Goal: Information Seeking & Learning: Find specific fact

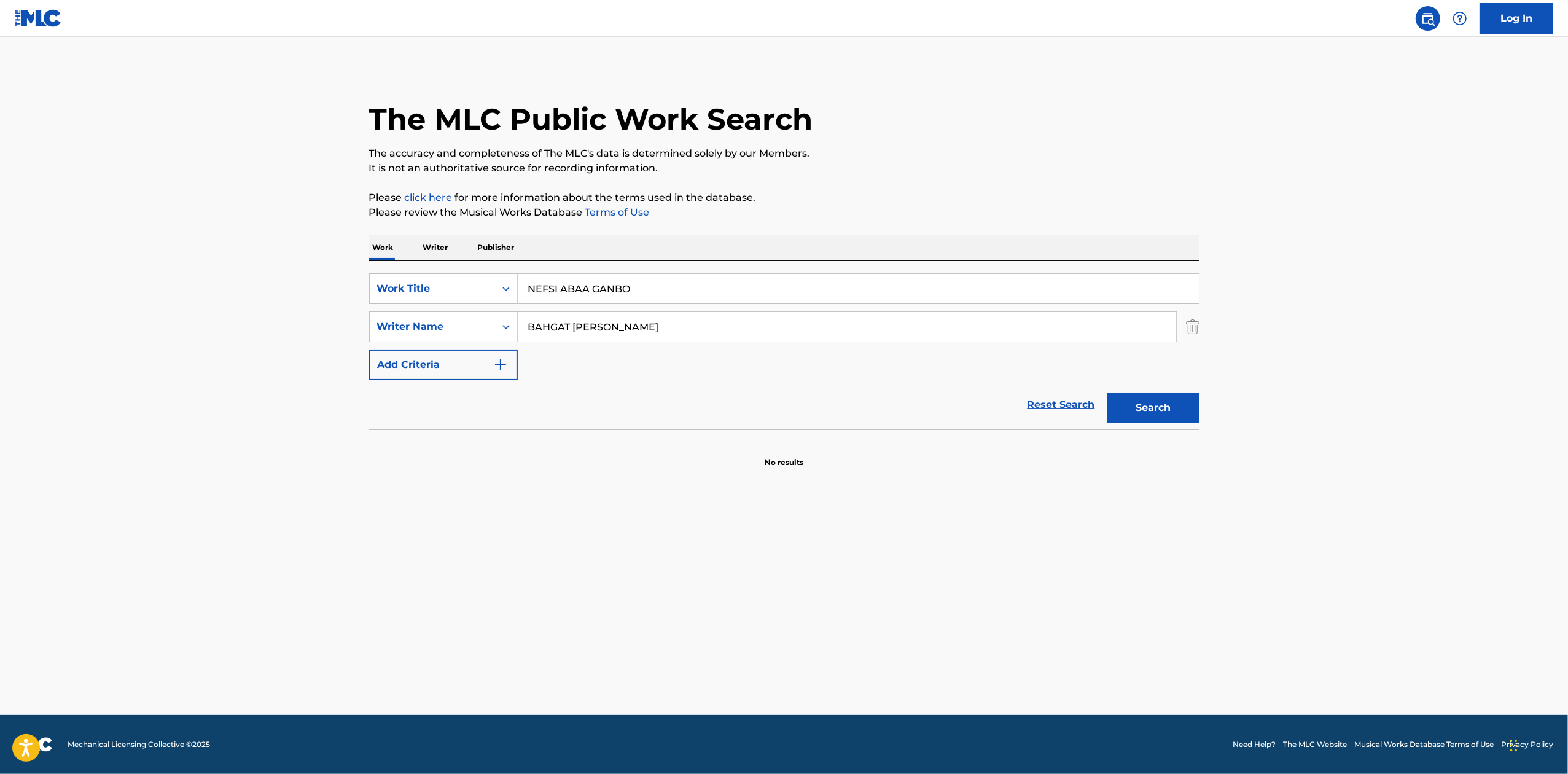
click at [617, 290] on input "NEFSI ABAA GANBO" at bounding box center [859, 288] width 681 height 29
paste input "[PERSON_NAME]"
type input "[PERSON_NAME]"
drag, startPoint x: 694, startPoint y: 326, endPoint x: 887, endPoint y: 362, distance: 196.3
click at [694, 326] on input "BAHGAT [PERSON_NAME]" at bounding box center [847, 326] width 658 height 29
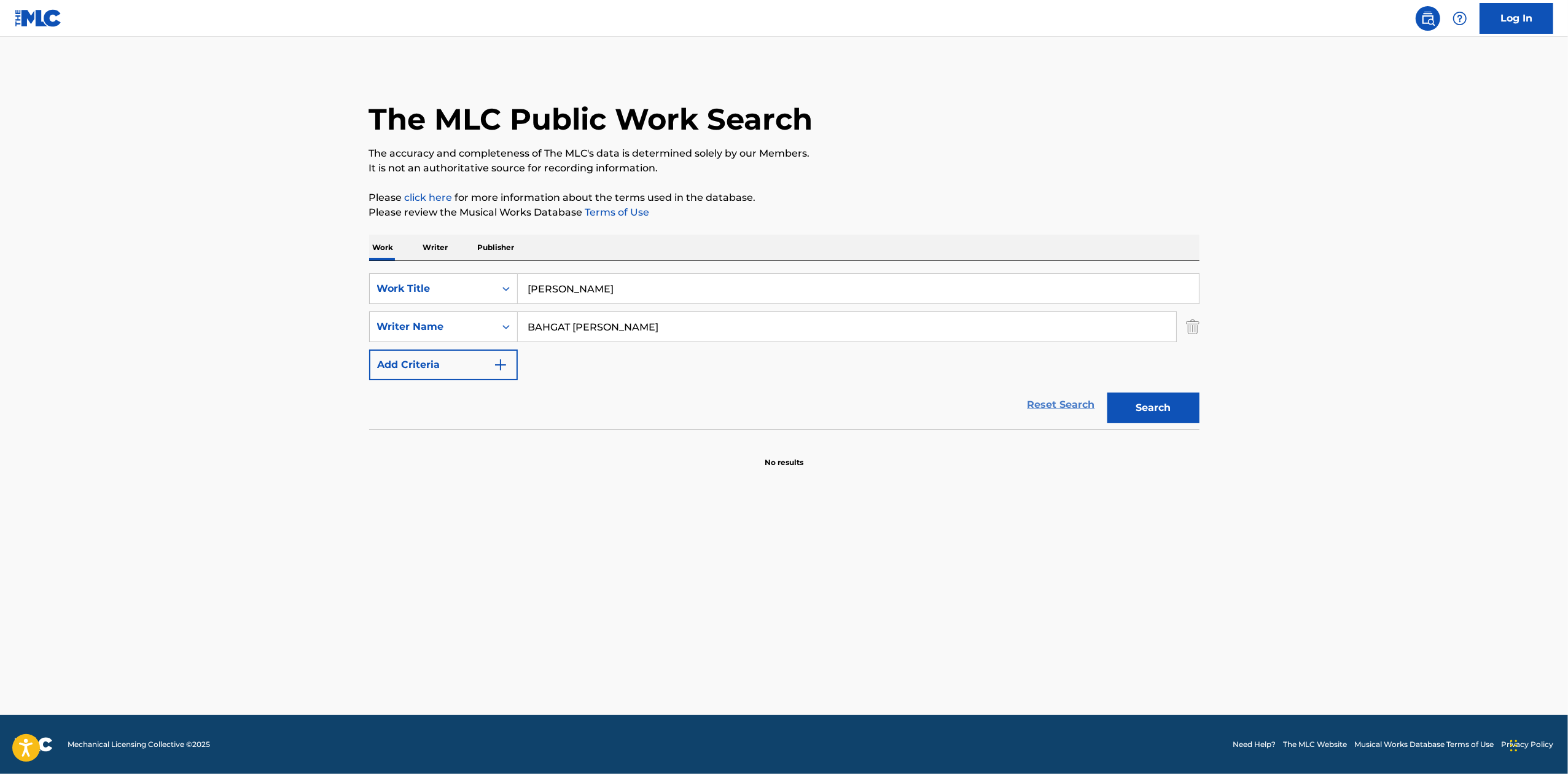
paste input "[PERSON_NAME]"
type input "[PERSON_NAME]"
click at [1157, 416] on button "Search" at bounding box center [1153, 407] width 92 height 31
click at [426, 246] on p "Writer" at bounding box center [436, 248] width 33 height 26
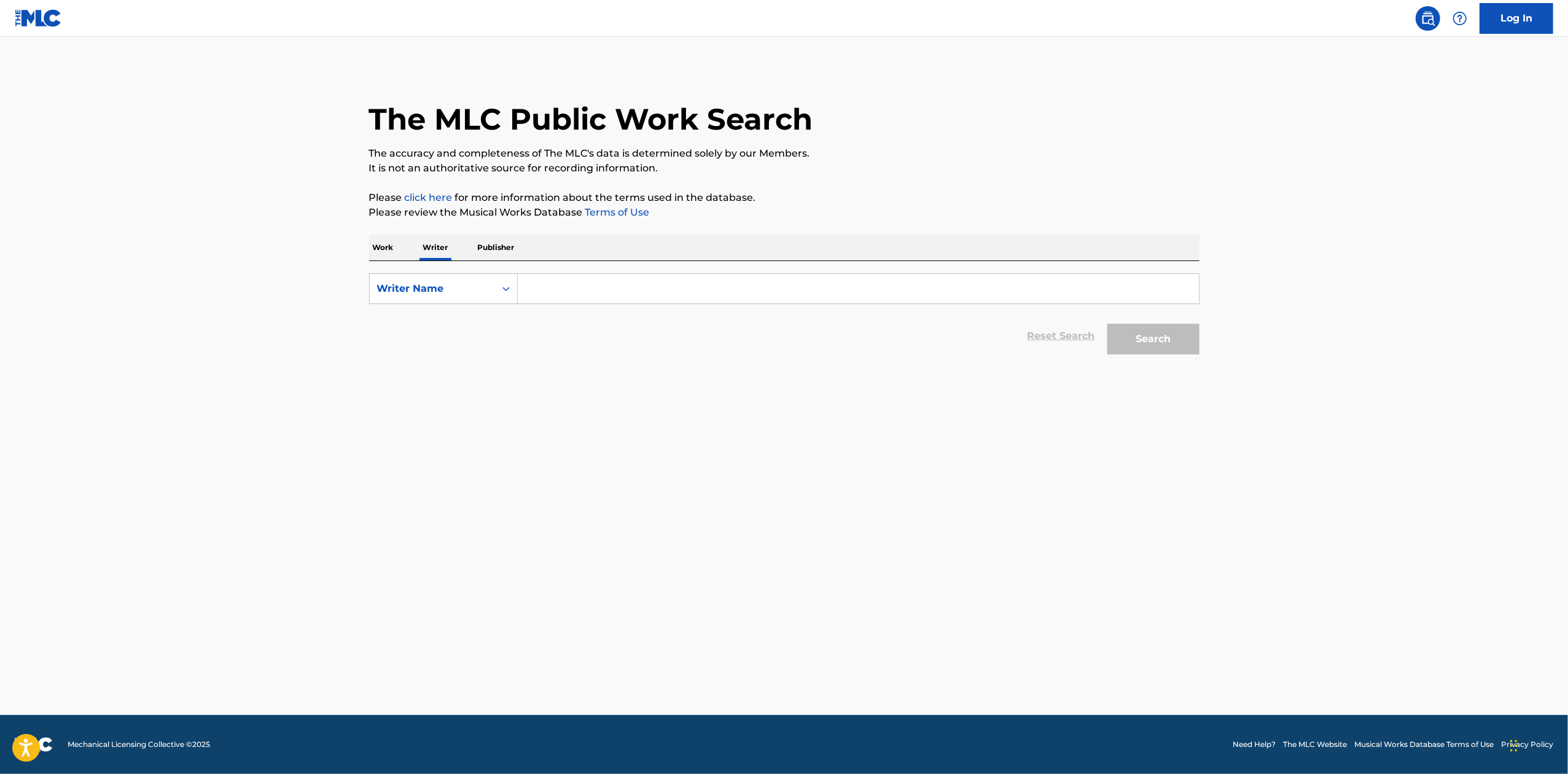
click at [384, 250] on p "Work" at bounding box center [384, 248] width 29 height 26
click at [587, 290] on input "Search Form" at bounding box center [859, 288] width 681 height 29
paste input "[PERSON_NAME]"
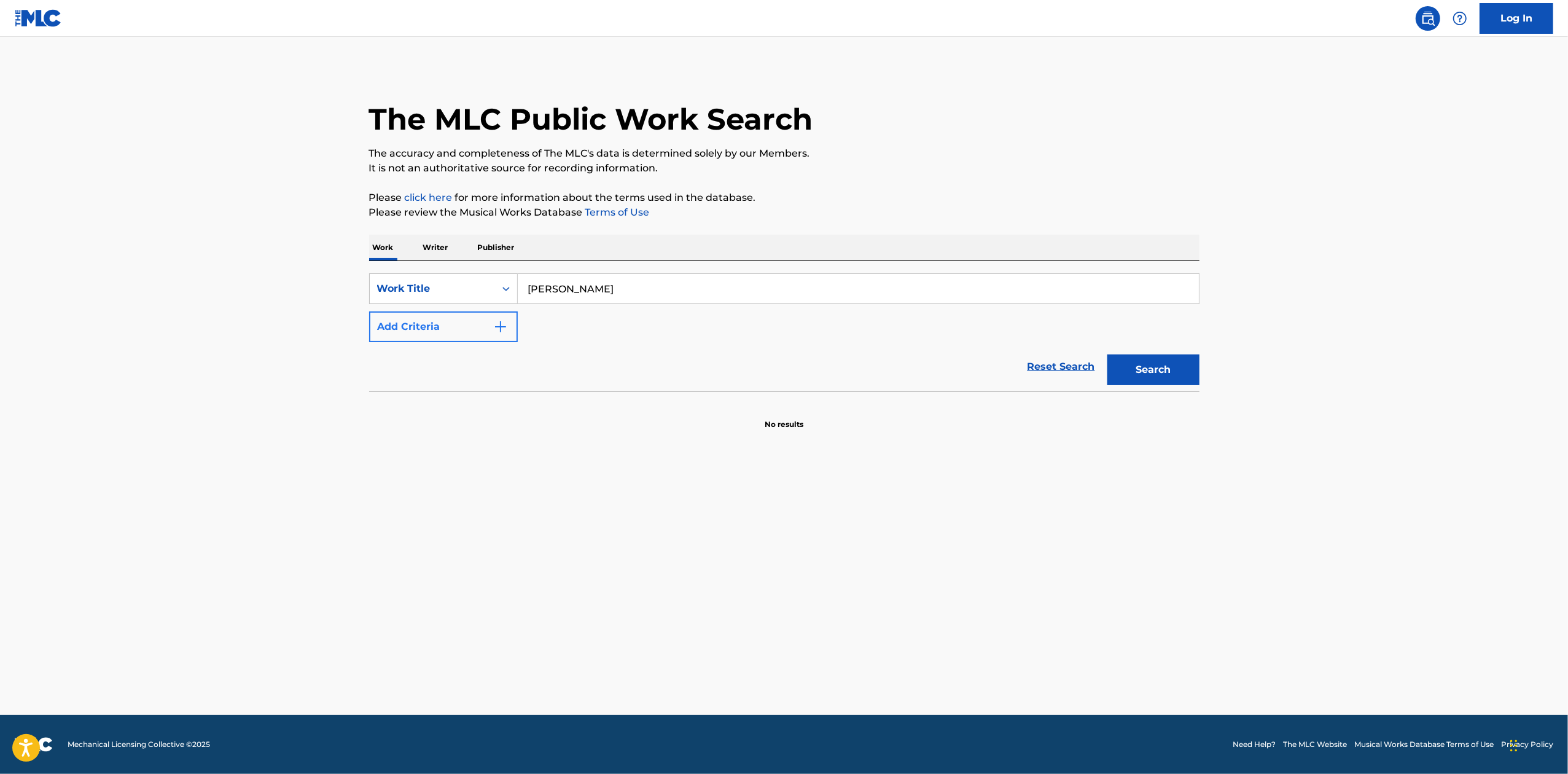
type input "[PERSON_NAME]"
click at [494, 325] on img "Search Form" at bounding box center [500, 327] width 15 height 15
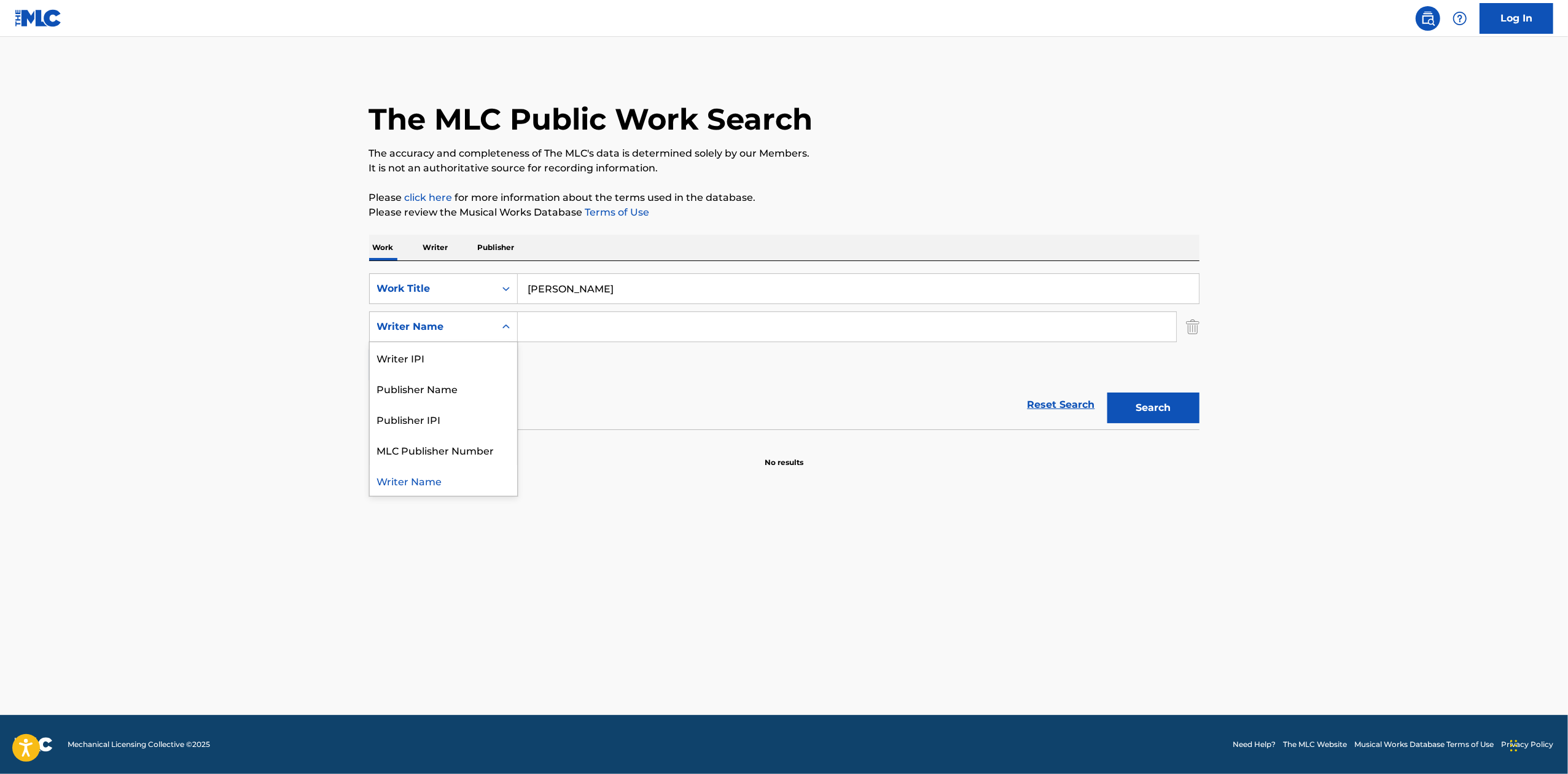
click at [484, 320] on div "Writer Name" at bounding box center [432, 327] width 111 height 15
click at [560, 321] on input "Search Form" at bounding box center [847, 326] width 658 height 29
paste input "[PERSON_NAME] TEAMA"
type input "[PERSON_NAME] TEAMA"
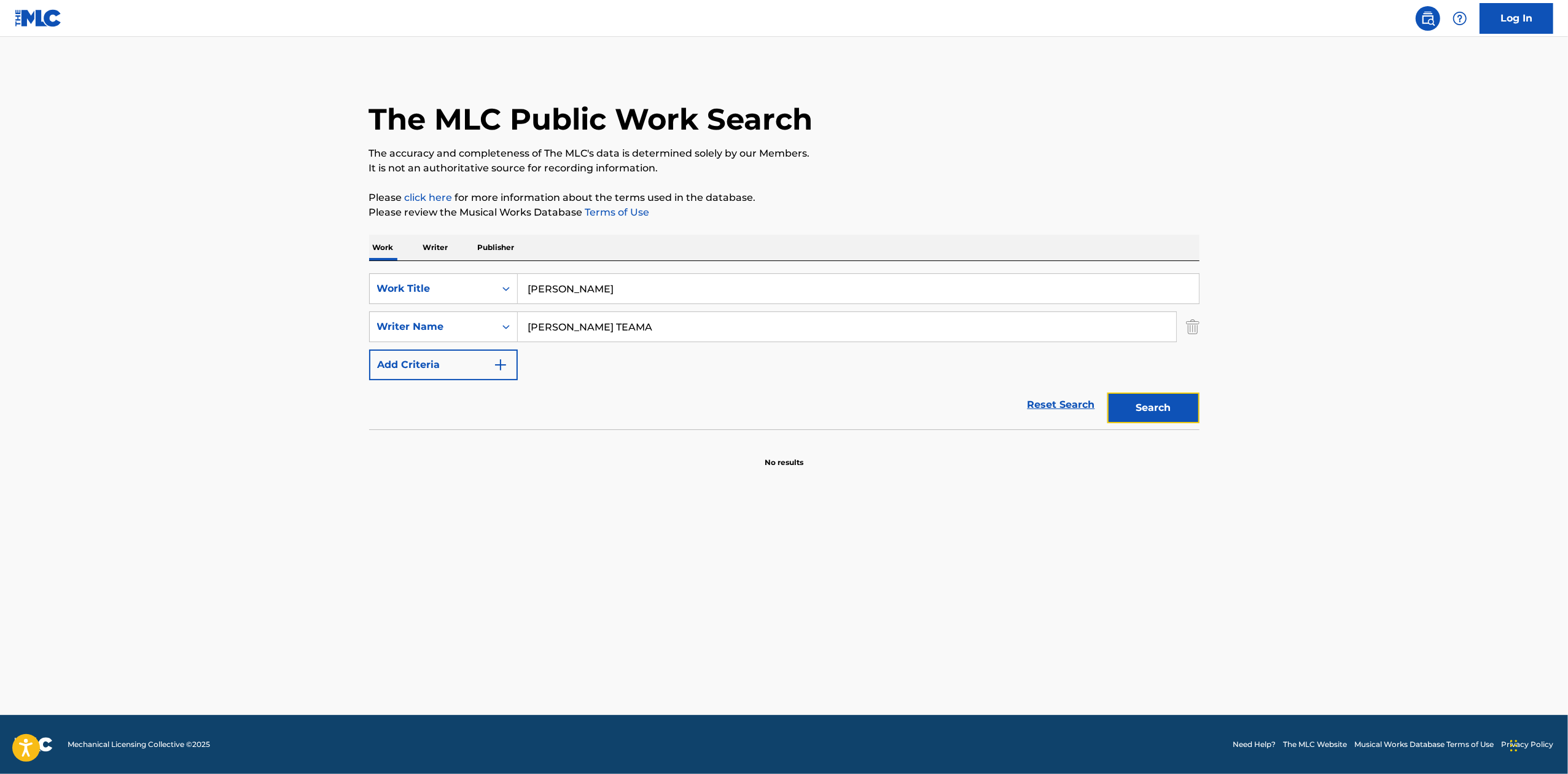
click at [1138, 418] on button "Search" at bounding box center [1153, 407] width 92 height 31
click at [452, 320] on div "Writer Name" at bounding box center [432, 327] width 111 height 15
click at [447, 359] on div "Writer IPI" at bounding box center [443, 357] width 148 height 31
drag, startPoint x: 671, startPoint y: 331, endPoint x: 691, endPoint y: 335, distance: 20.4
click at [671, 331] on input "Search Form" at bounding box center [847, 326] width 658 height 29
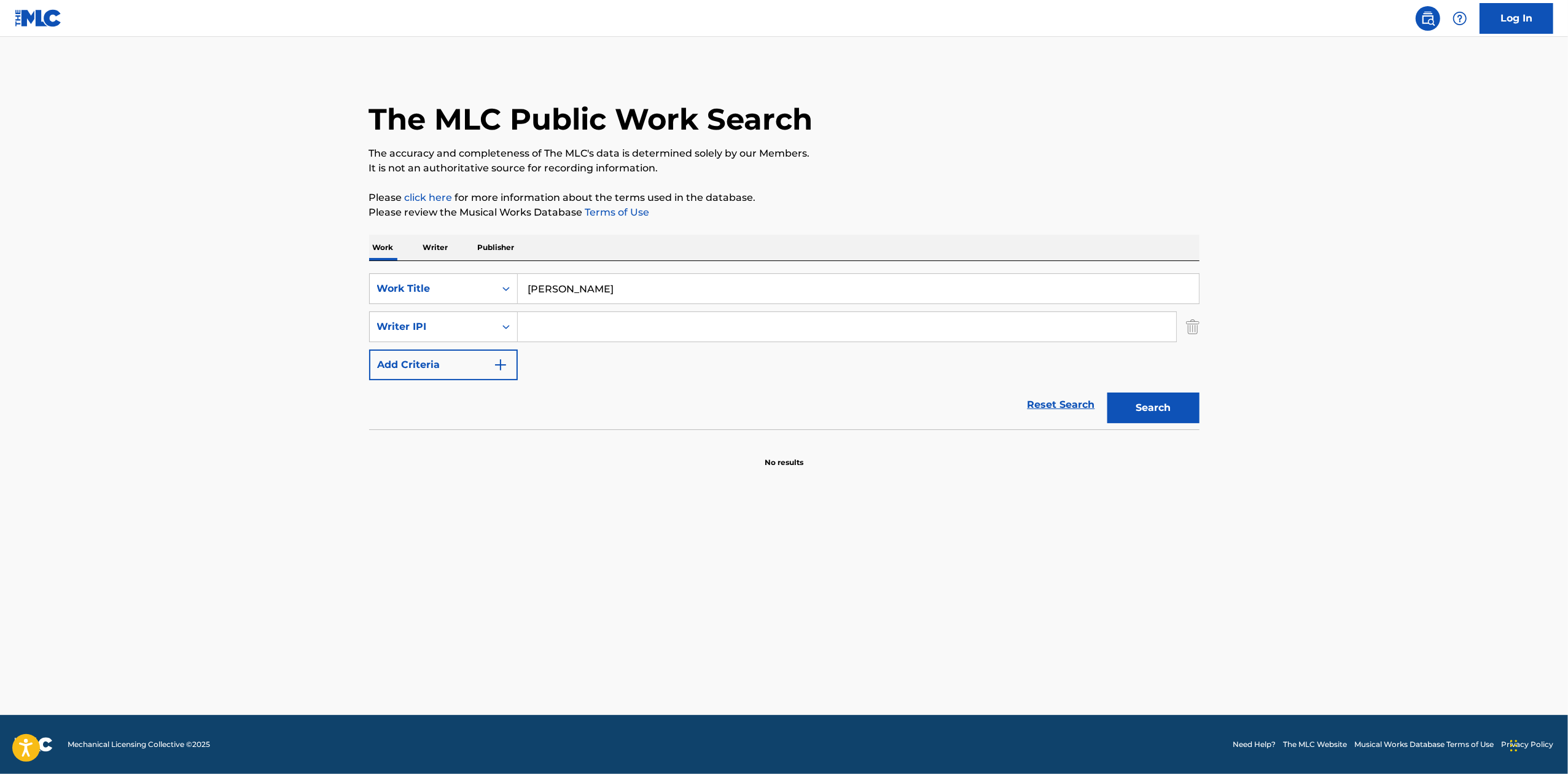
paste input "00424609859"
click at [1109, 416] on button "Search" at bounding box center [1153, 407] width 92 height 31
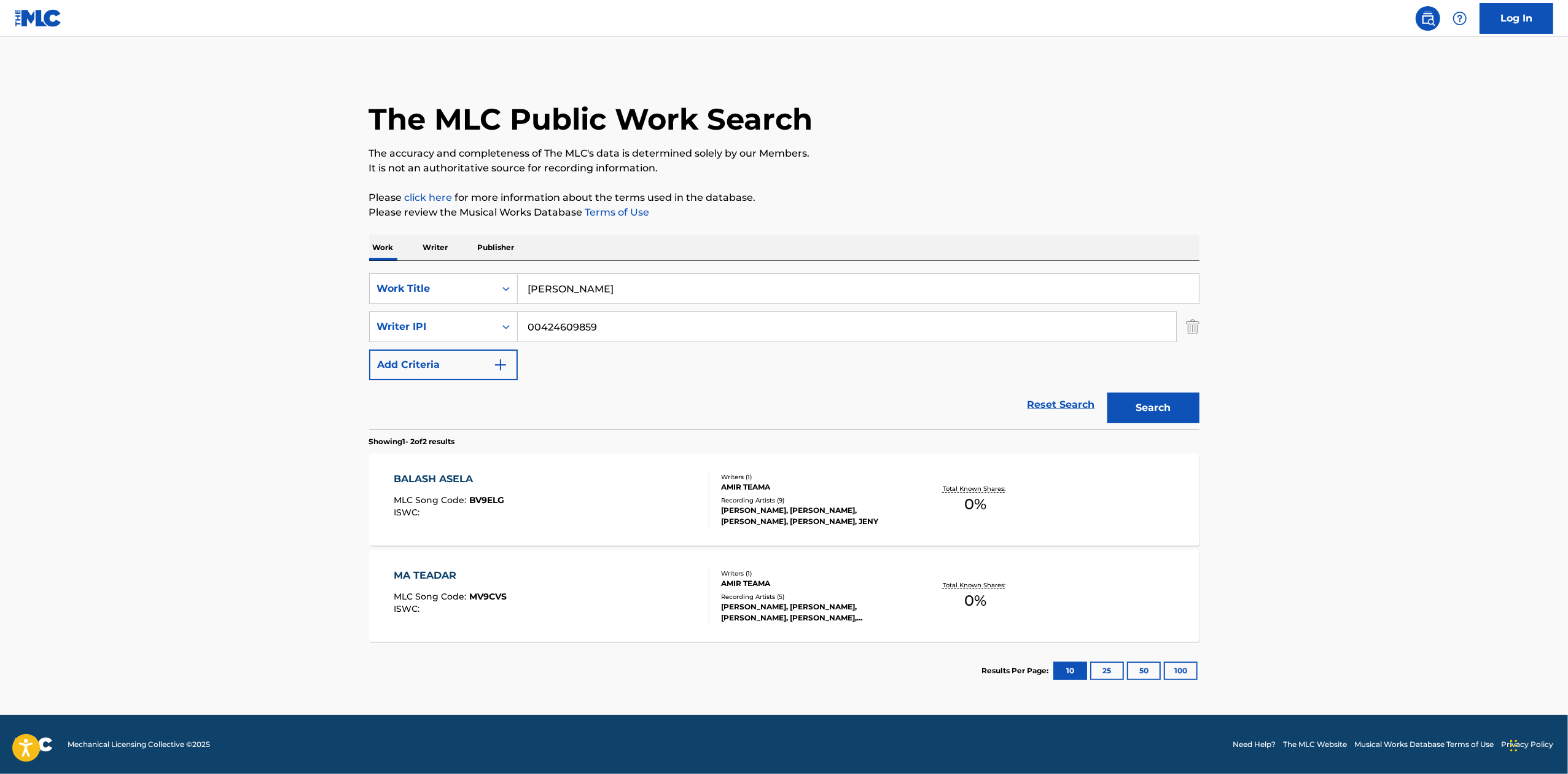
click at [828, 326] on input "00424609859" at bounding box center [847, 326] width 658 height 29
paste input "517330282"
type input "00517330282"
click at [1165, 410] on button "Search" at bounding box center [1153, 407] width 92 height 31
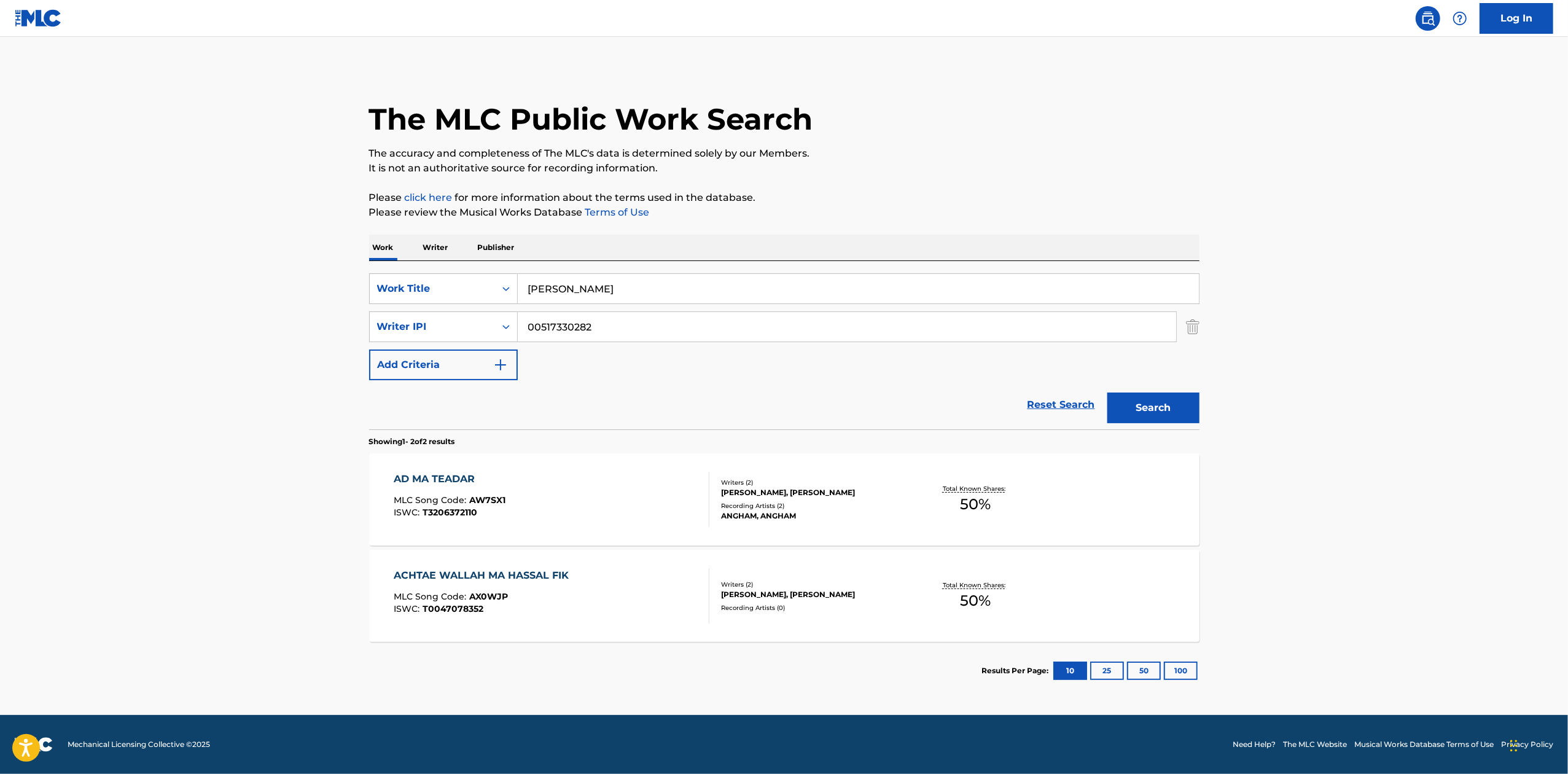
click at [588, 293] on input "[PERSON_NAME]" at bounding box center [859, 288] width 681 height 29
paste input "Oddam El Nas"
type input "Oddam El Nas"
click at [609, 333] on input "00517330282" at bounding box center [847, 326] width 658 height 29
paste input "438501269"
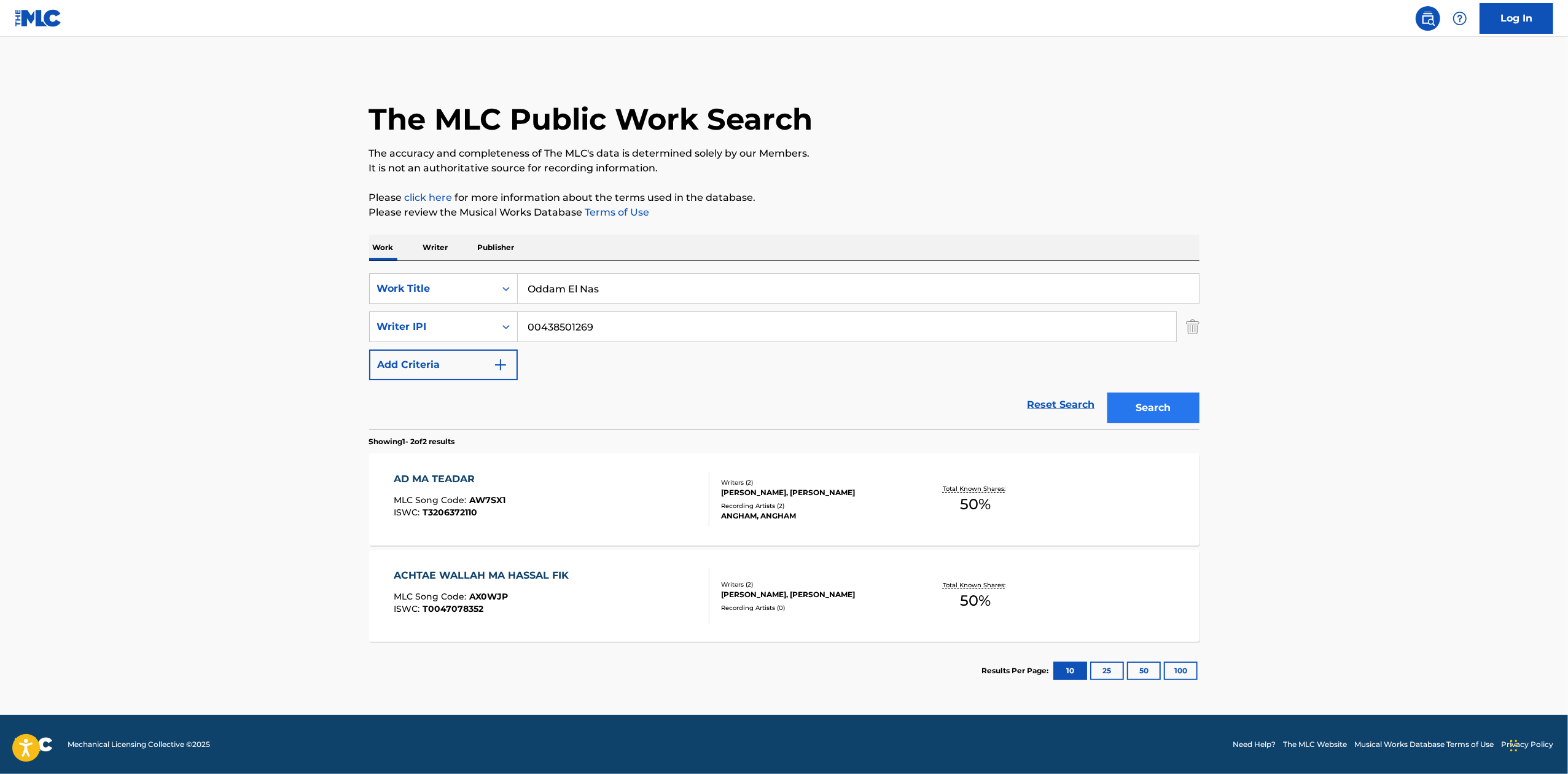
type input "00438501269"
click at [1118, 404] on button "Search" at bounding box center [1153, 407] width 92 height 31
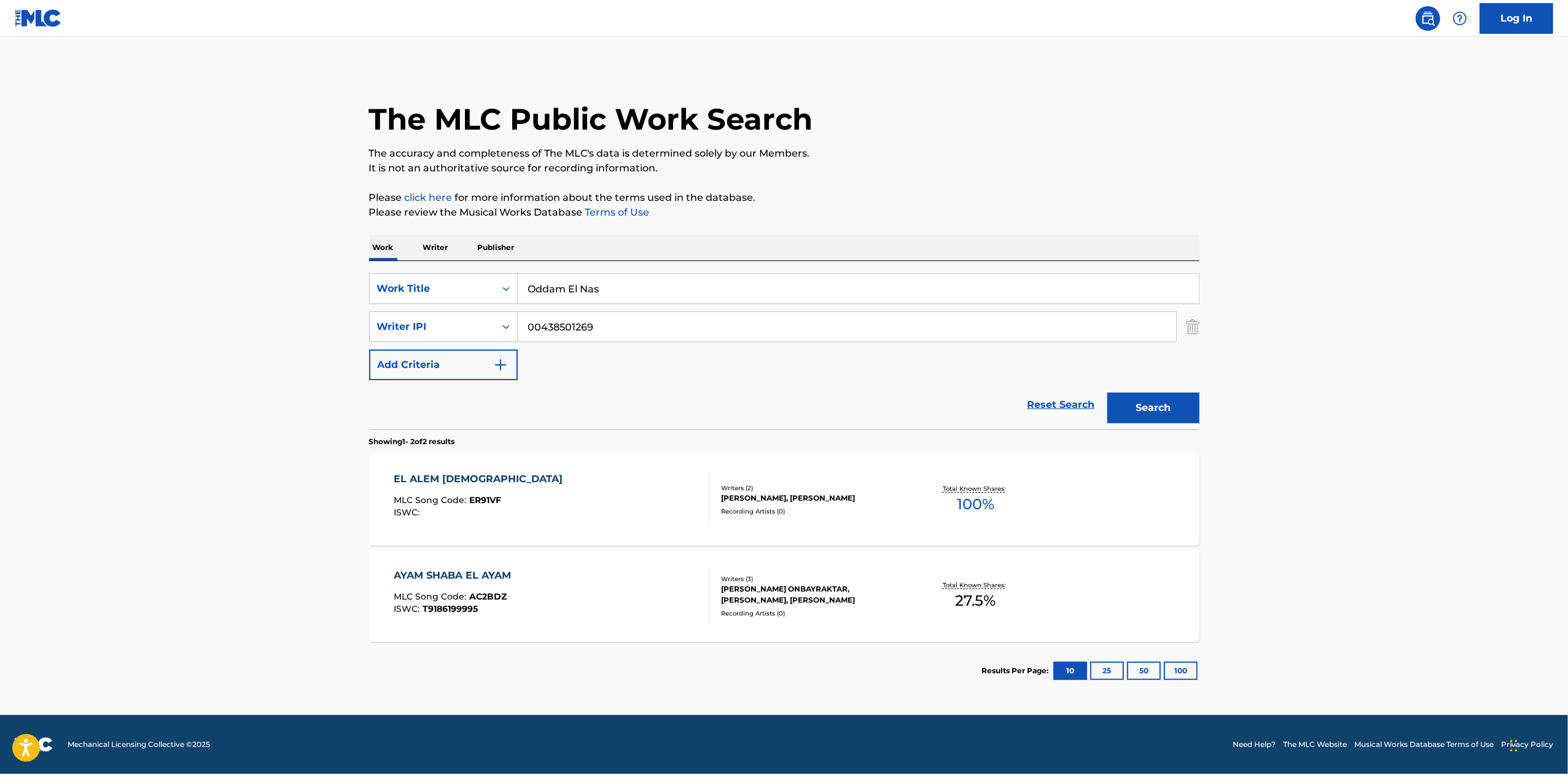
click at [628, 484] on div "EL ALEM [DEMOGRAPHIC_DATA] MLC Song Code : ER91VF ISWC :" at bounding box center [551, 499] width 316 height 55
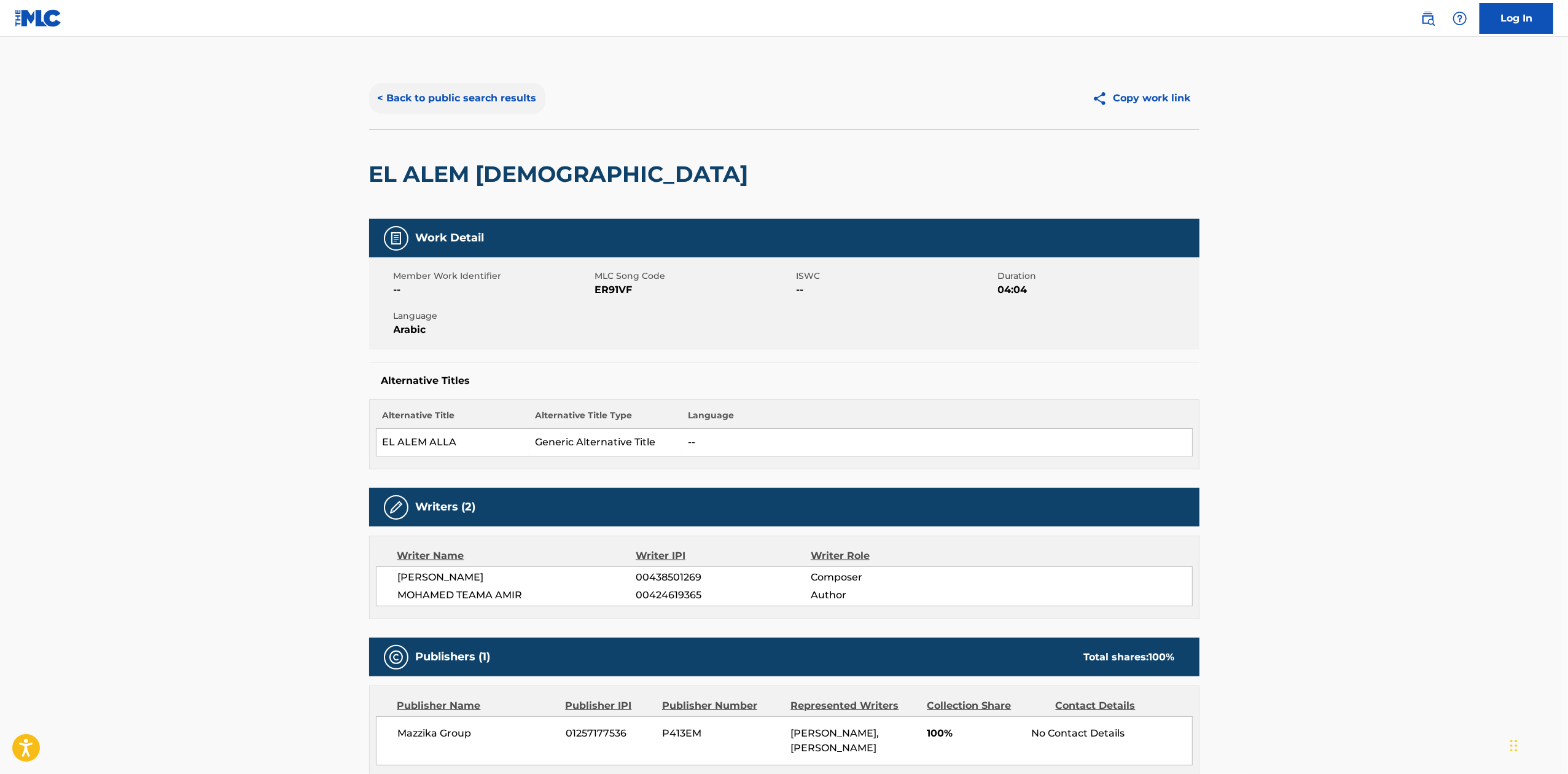
click at [484, 112] on button "< Back to public search results" at bounding box center [457, 98] width 176 height 31
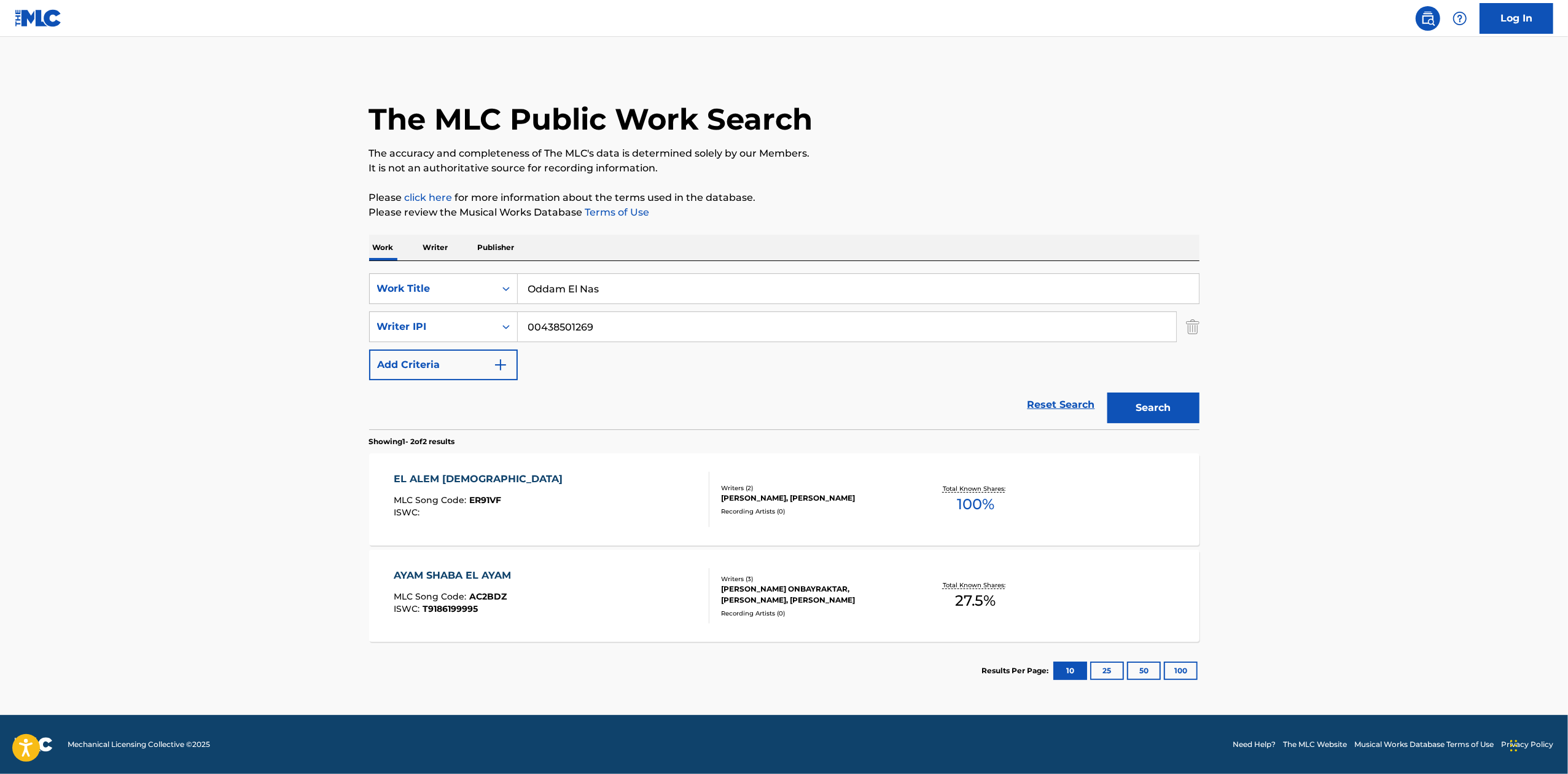
click at [651, 283] on input "Oddam El Nas" at bounding box center [859, 288] width 681 height 29
paste input "Search Form"
paste input "Mn [PERSON_NAME]"
type input "Mn [PERSON_NAME]"
click at [645, 320] on input "00438501269" at bounding box center [847, 326] width 658 height 29
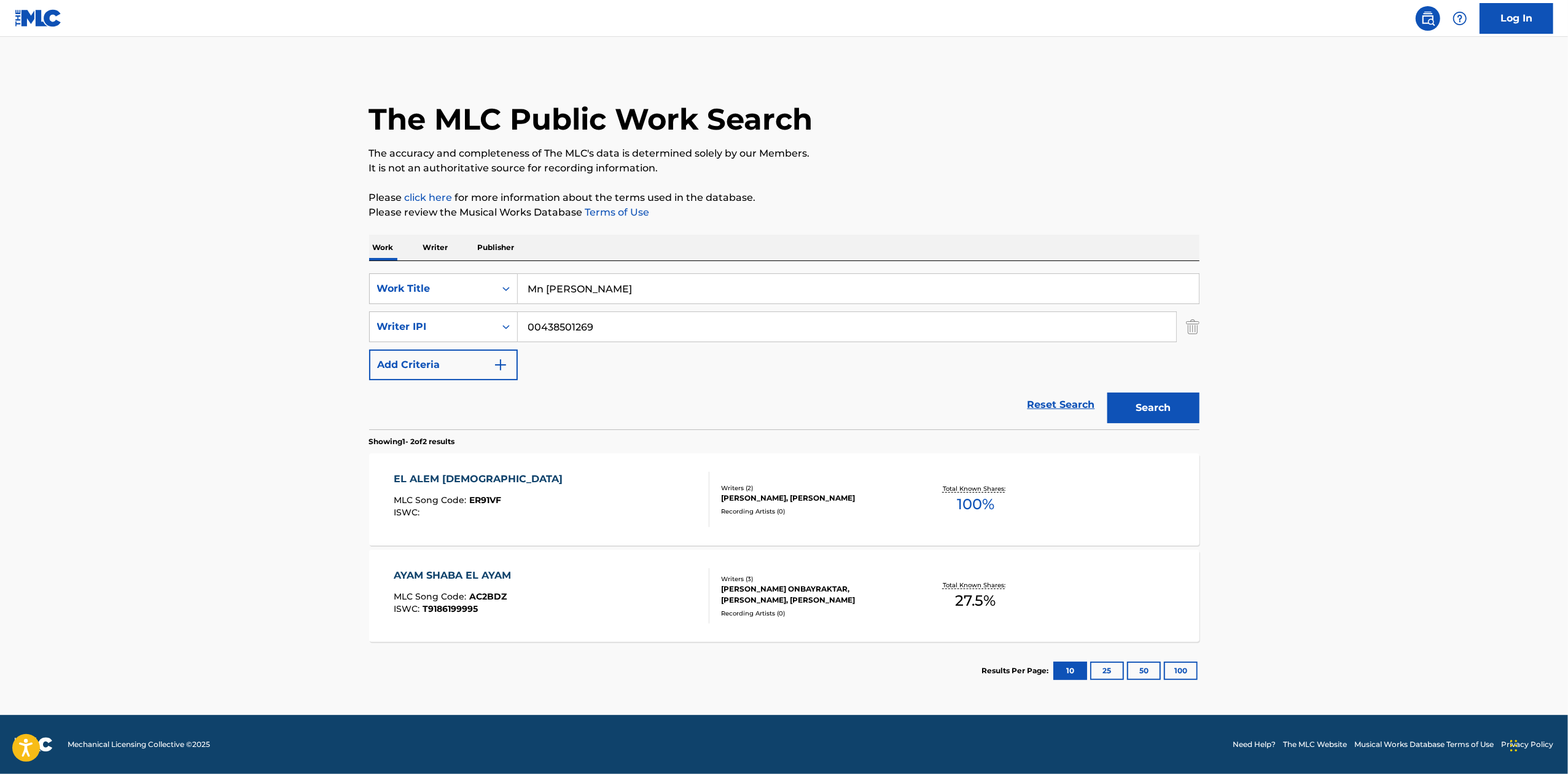
paste input "767342417"
click at [1168, 404] on button "Search" at bounding box center [1153, 407] width 92 height 31
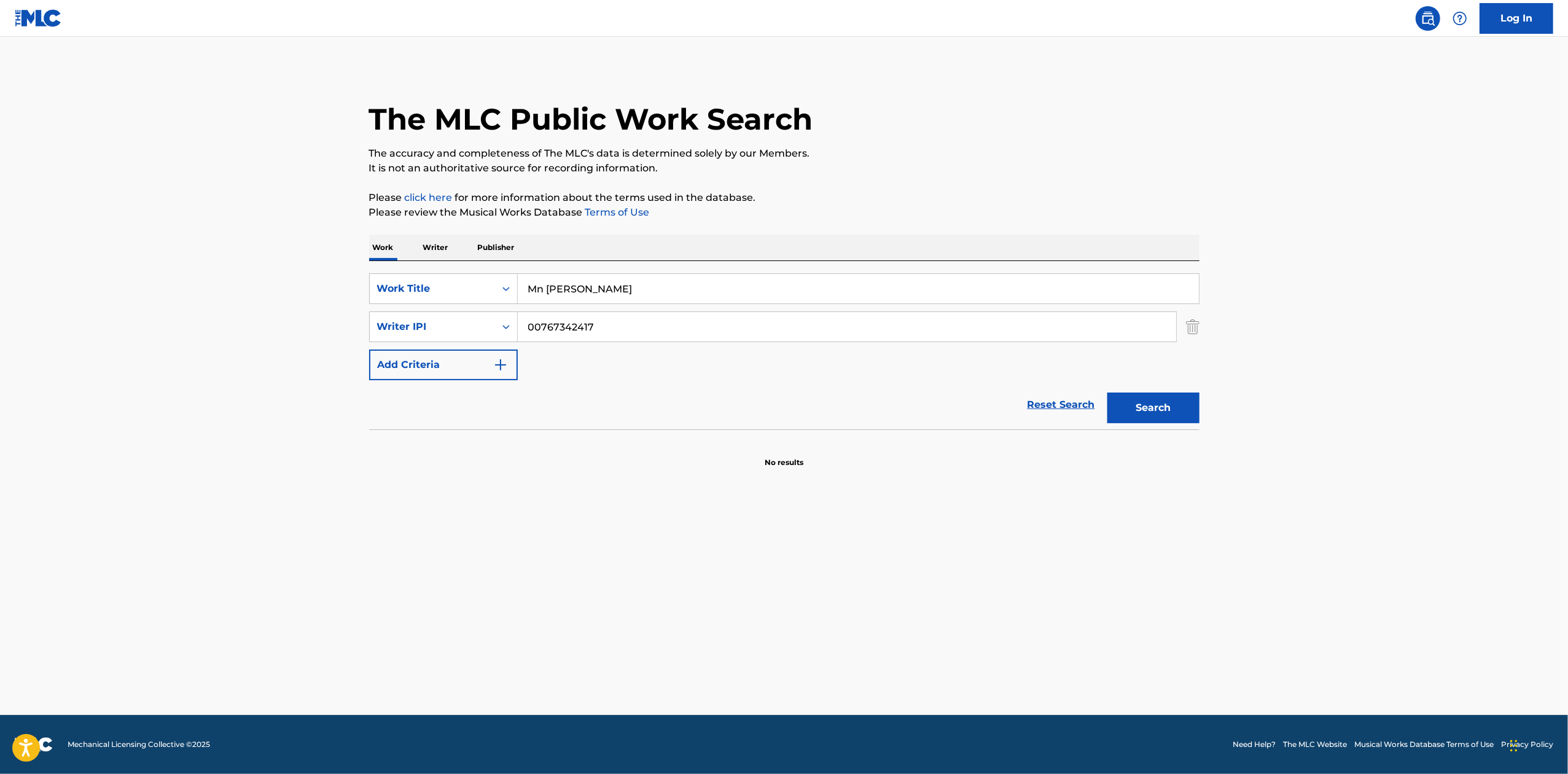
click at [821, 332] on input "00767342417" at bounding box center [847, 326] width 658 height 29
paste input "424609859"
type input "00424609859"
click at [1150, 405] on button "Search" at bounding box center [1153, 407] width 92 height 31
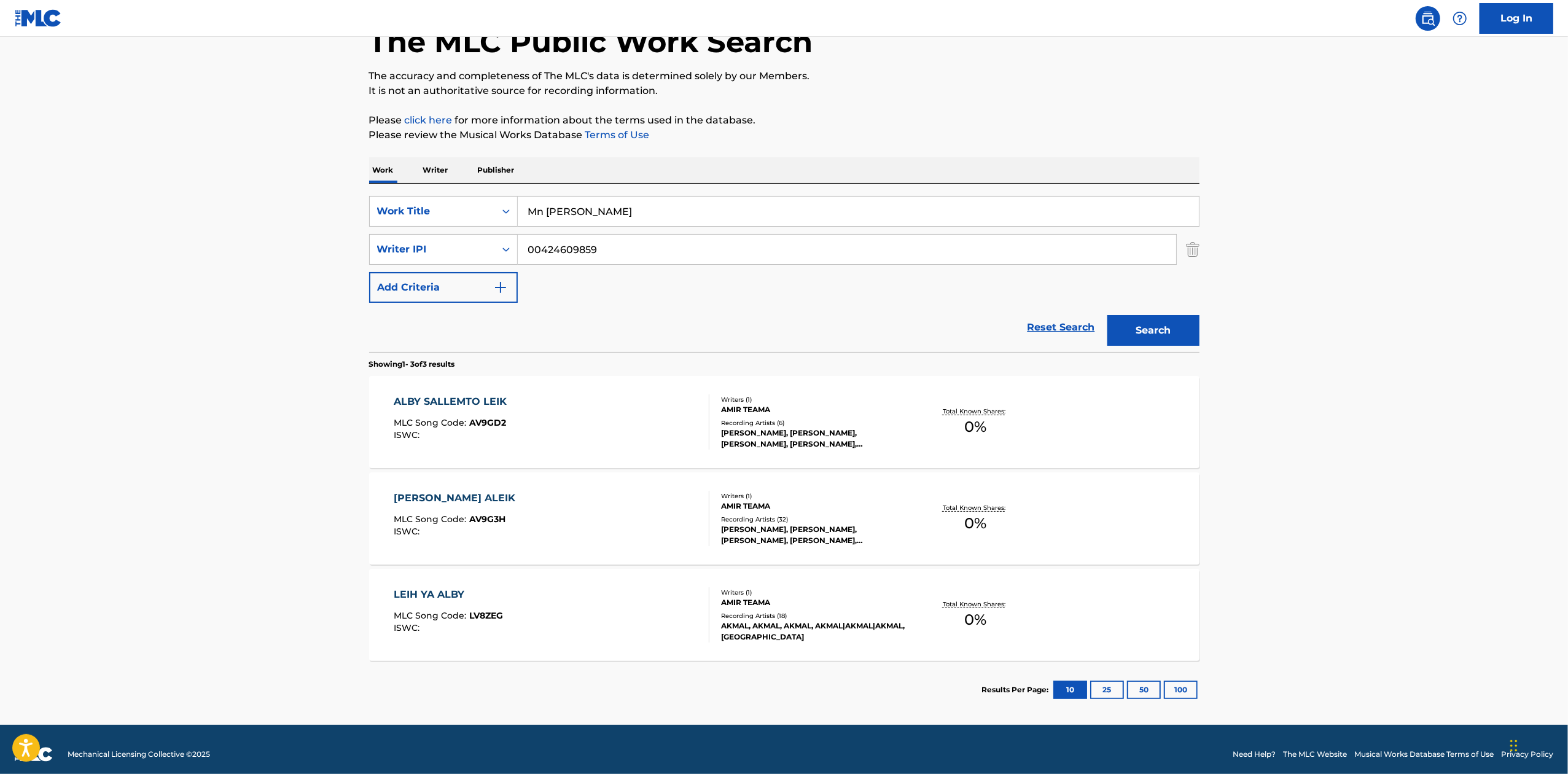
scroll to position [87, 0]
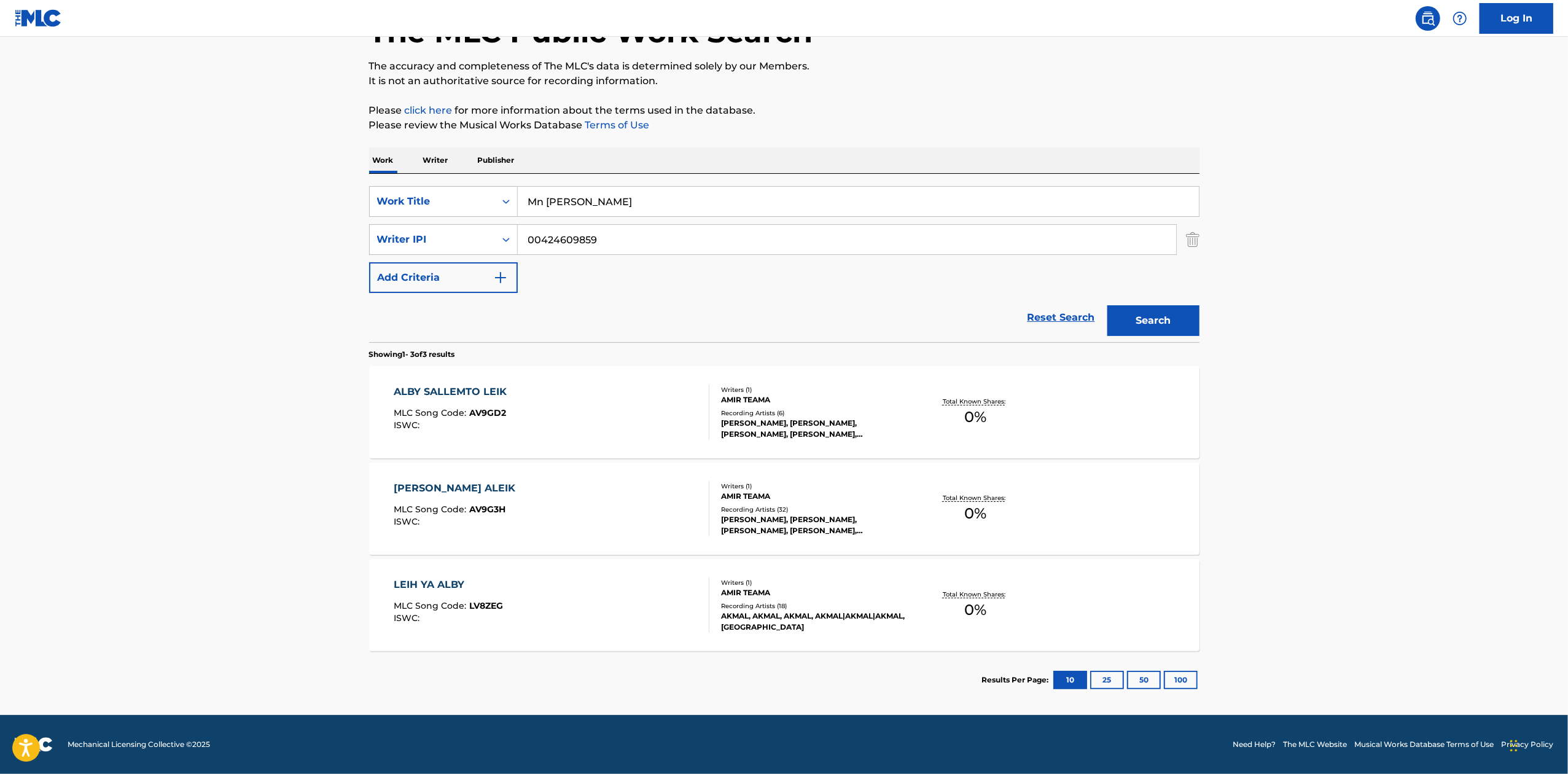
click at [621, 204] on input "Mn [PERSON_NAME]" at bounding box center [859, 201] width 681 height 29
paste input "EN ALBI BAGHANNI"
type input "MEN [PERSON_NAME]"
click at [1129, 320] on button "Search" at bounding box center [1153, 320] width 92 height 31
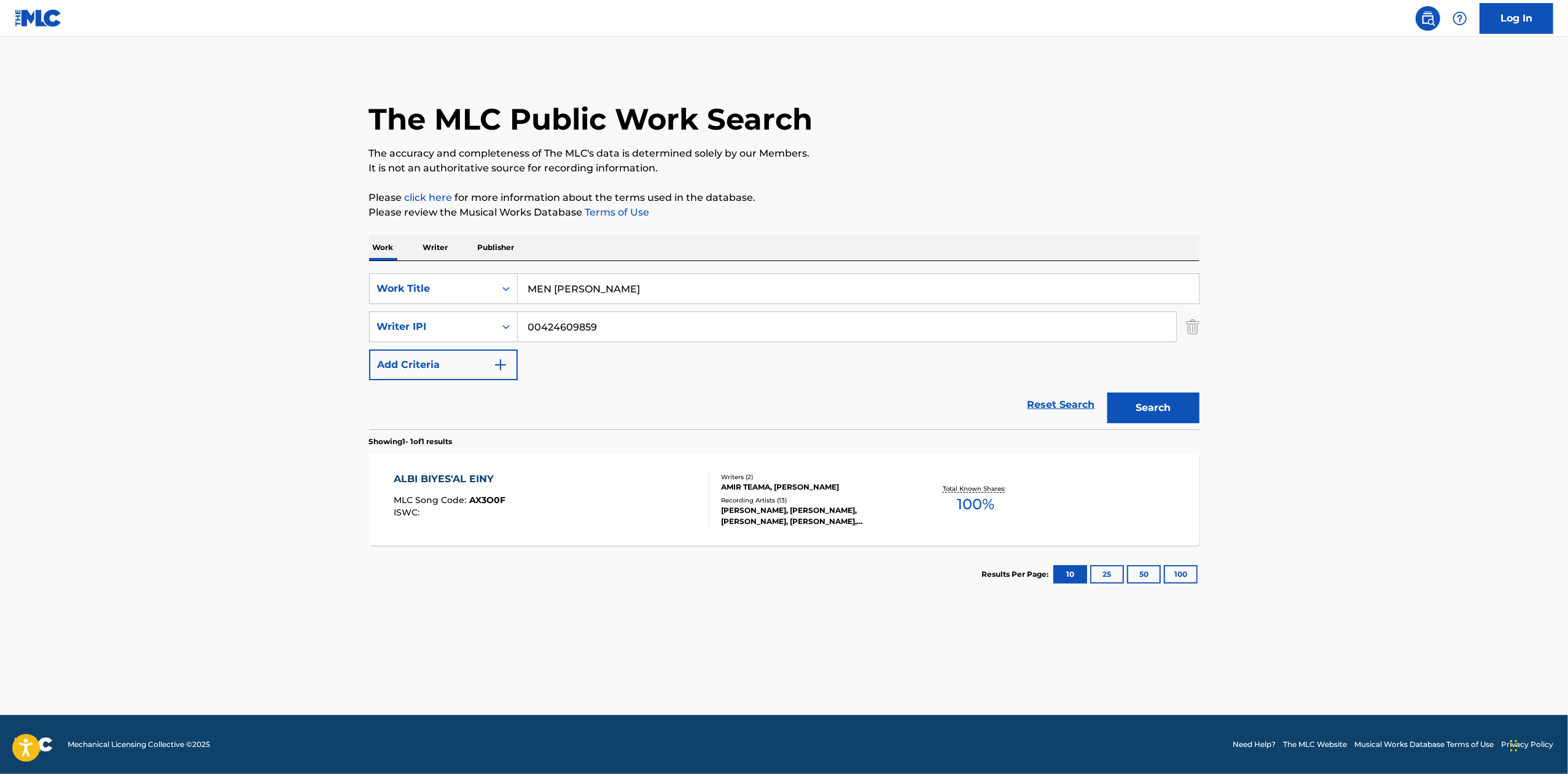
click at [434, 242] on p "Writer" at bounding box center [436, 248] width 33 height 26
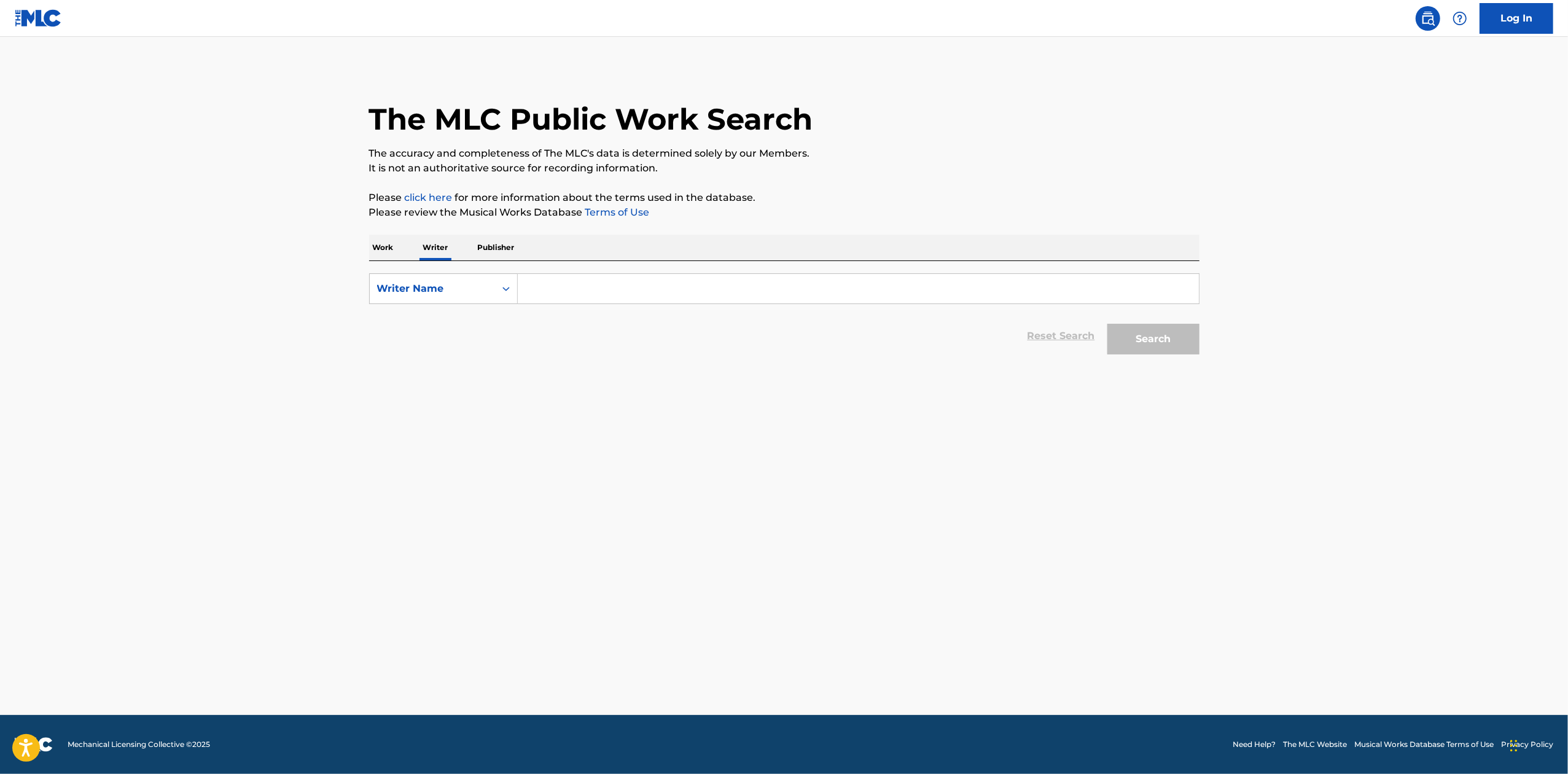
click at [576, 294] on input "Search Form" at bounding box center [859, 288] width 681 height 29
paste input "00882086412"
type input "00882086412"
click at [443, 288] on div "Writer Name" at bounding box center [432, 289] width 111 height 15
click at [422, 320] on div "Writer IPI" at bounding box center [443, 319] width 148 height 31
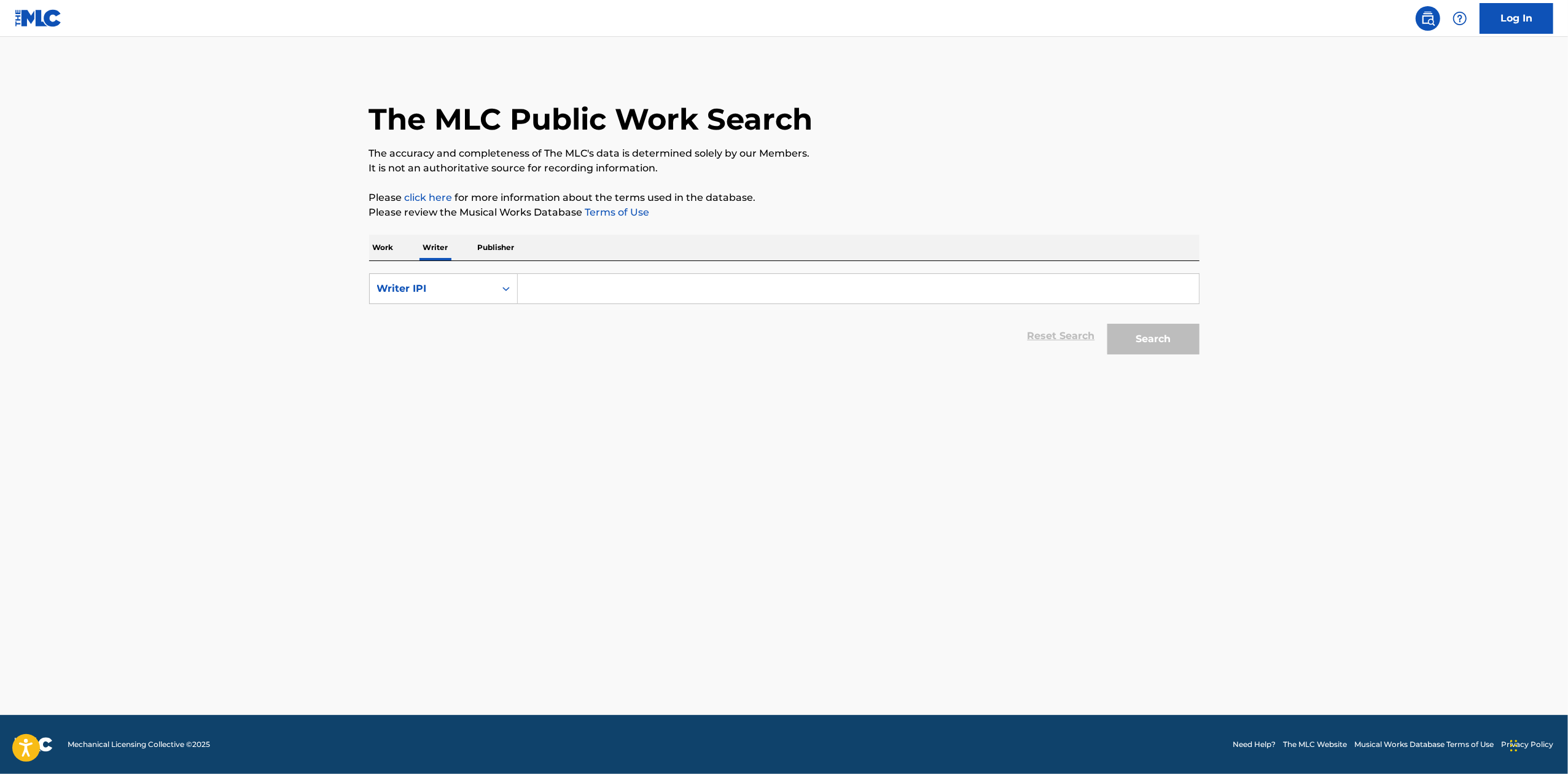
click at [728, 288] on input "Search Form" at bounding box center [859, 288] width 681 height 29
paste input "00882086412"
type input "00882086412"
click at [1165, 339] on button "Search" at bounding box center [1153, 339] width 92 height 31
